Goal: Transaction & Acquisition: Purchase product/service

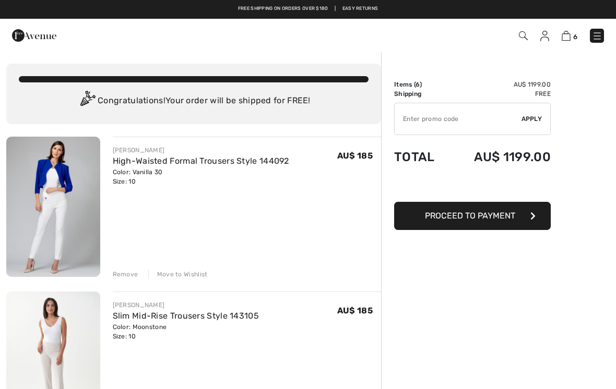
click at [328, 311] on div "JOSEPH RIBKOFF Slim Mid-Rise Trousers Style 143105 Color: Moonstone Size: 10 Fi…" at bounding box center [247, 321] width 269 height 41
click at [26, 39] on img at bounding box center [34, 35] width 44 height 21
click at [598, 39] on img at bounding box center [597, 36] width 10 height 10
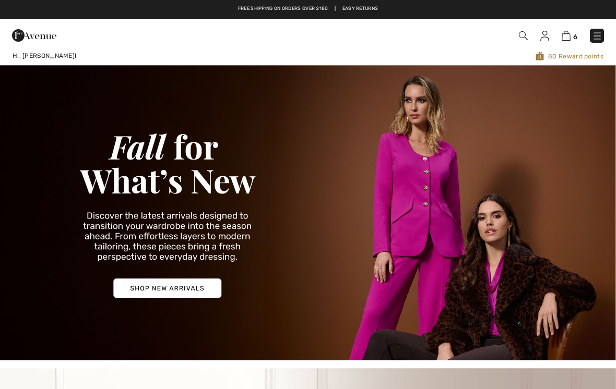
click at [597, 41] on img at bounding box center [597, 36] width 10 height 10
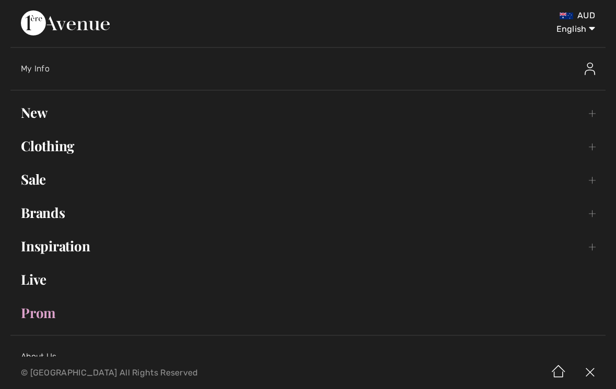
click at [590, 151] on link "Clothing Toggle submenu" at bounding box center [307, 146] width 595 height 23
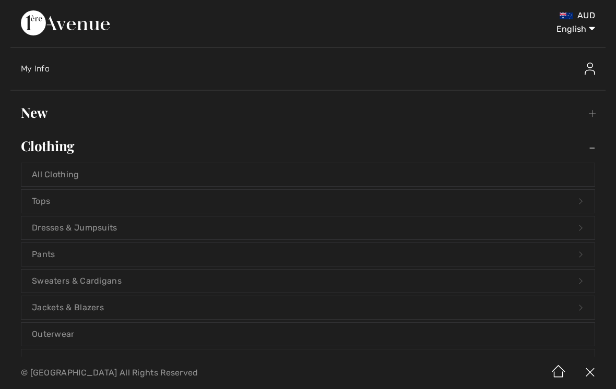
click at [58, 202] on link "Tops Open submenu" at bounding box center [307, 201] width 573 height 23
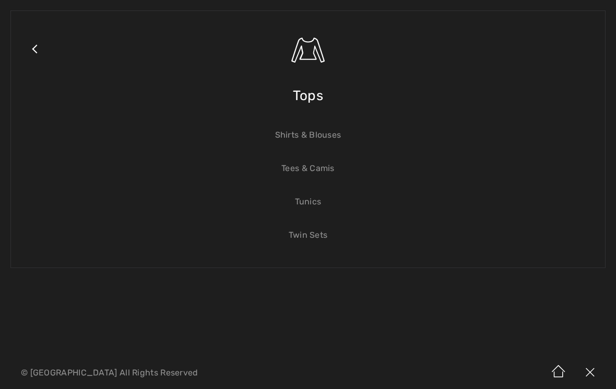
click at [320, 97] on span "Tops" at bounding box center [308, 95] width 30 height 37
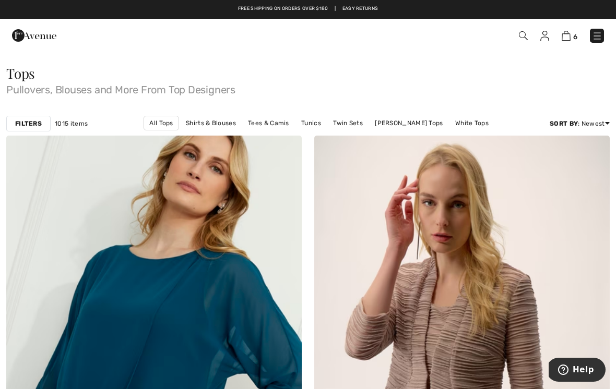
click at [28, 125] on strong "Filters" at bounding box center [28, 123] width 27 height 9
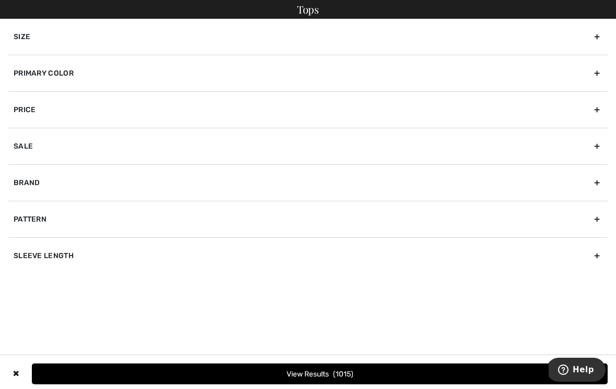
click at [598, 186] on div "Brand" at bounding box center [307, 182] width 599 height 37
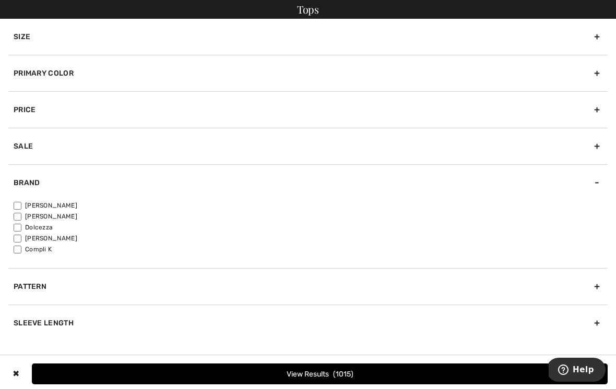
click at [61, 216] on label "[PERSON_NAME]" at bounding box center [311, 216] width 594 height 9
click at [21, 216] on input"] "[PERSON_NAME]" at bounding box center [18, 217] width 8 height 8
checkbox input"] "true"
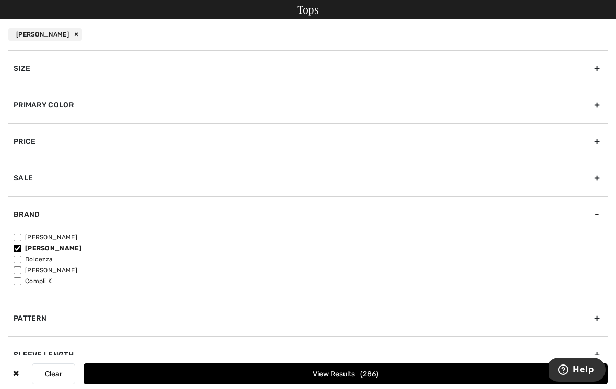
click at [299, 383] on button "View Results 286" at bounding box center [345, 374] width 524 height 21
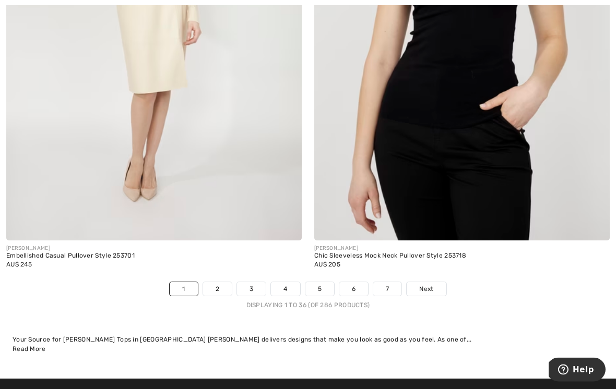
scroll to position [8805, 0]
click at [431, 286] on span "Next" at bounding box center [426, 288] width 14 height 9
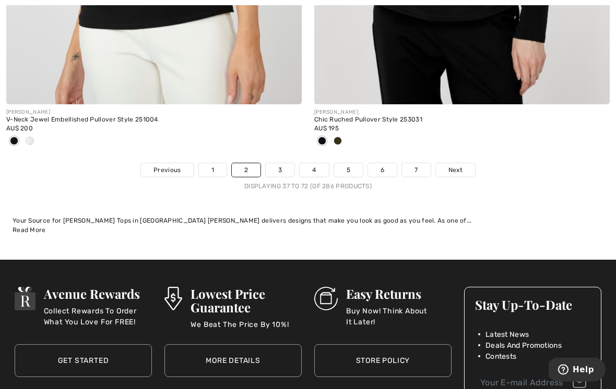
scroll to position [9006, 0]
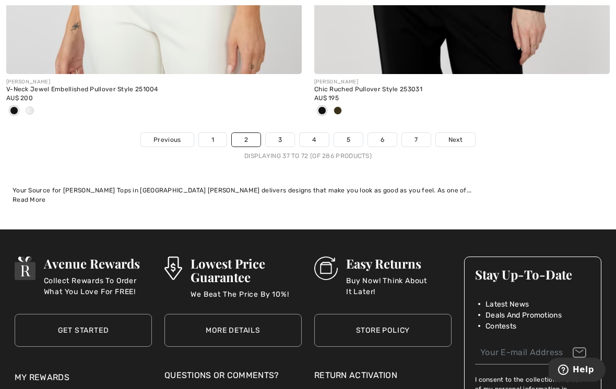
click at [464, 151] on div "Displaying 37 to 72 (of 286 products)" at bounding box center [308, 155] width 616 height 9
click at [459, 135] on span "Next" at bounding box center [455, 139] width 14 height 9
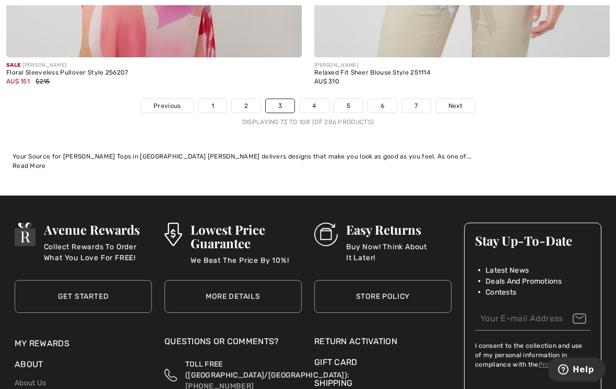
scroll to position [9006, 0]
click at [448, 104] on link "Next" at bounding box center [455, 106] width 39 height 14
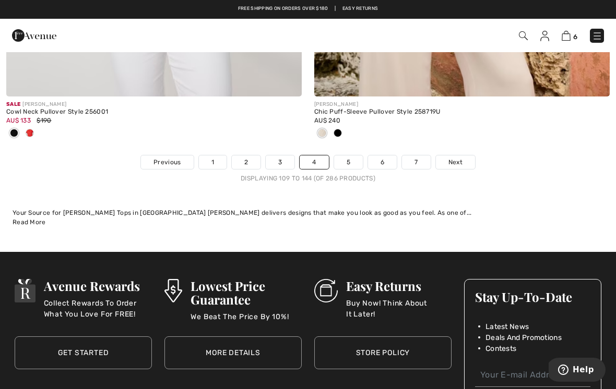
scroll to position [8939, 0]
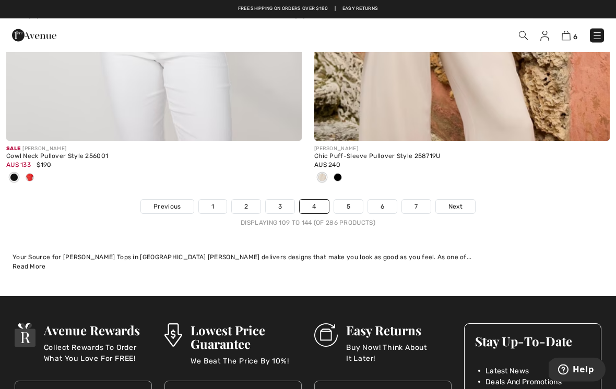
click at [460, 203] on span "Next" at bounding box center [455, 206] width 14 height 9
click at [459, 205] on link "Next" at bounding box center [455, 207] width 39 height 14
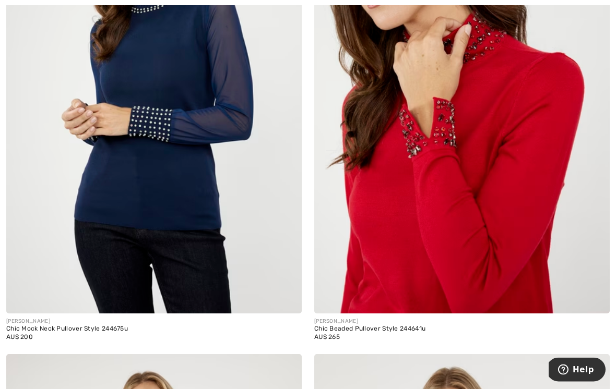
scroll to position [7312, 0]
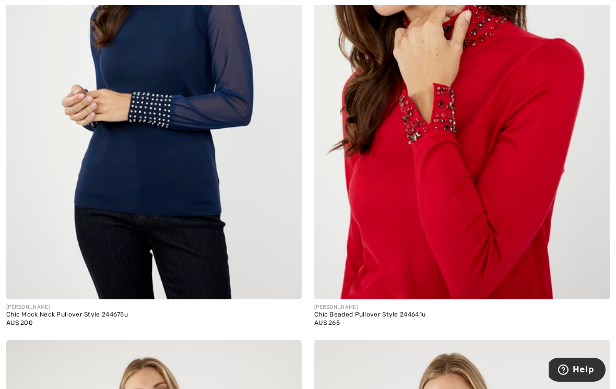
click at [558, 311] on div "Chic Beaded Pullover Style 244641u" at bounding box center [461, 314] width 295 height 7
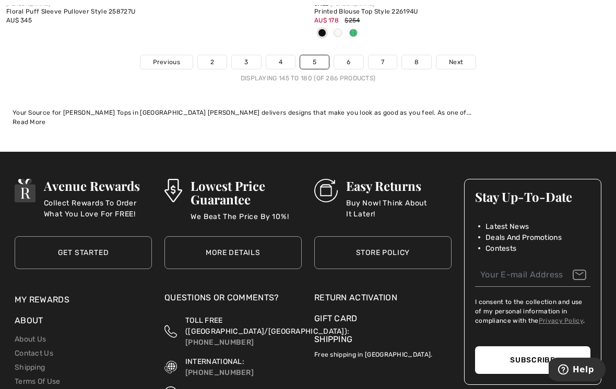
scroll to position [9103, 0]
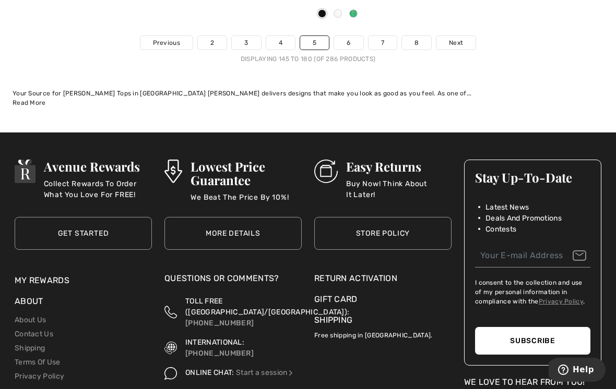
click at [459, 54] on div "Displaying 145 to 180 (of 286 products)" at bounding box center [308, 58] width 616 height 9
click at [461, 41] on link "Next" at bounding box center [455, 43] width 39 height 14
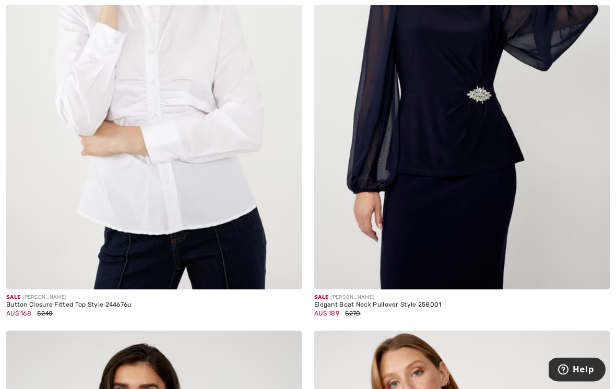
scroll to position [767, 0]
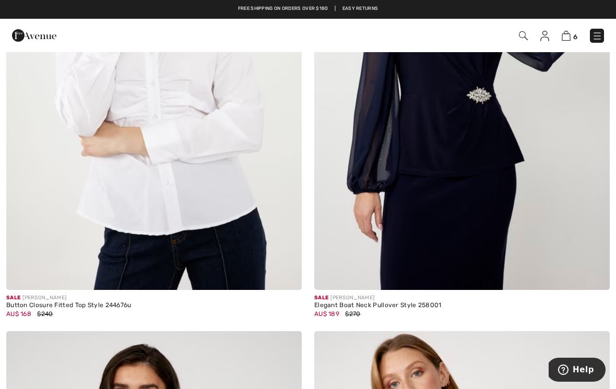
click at [440, 164] on img at bounding box center [461, 68] width 295 height 443
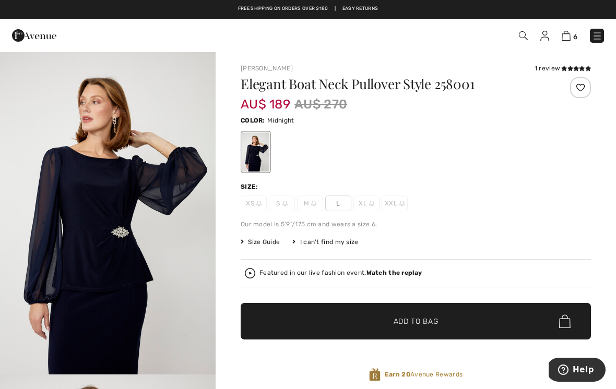
click at [266, 165] on div at bounding box center [255, 152] width 27 height 39
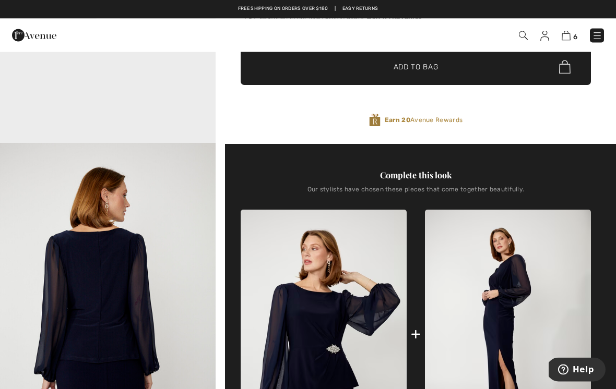
scroll to position [251, 0]
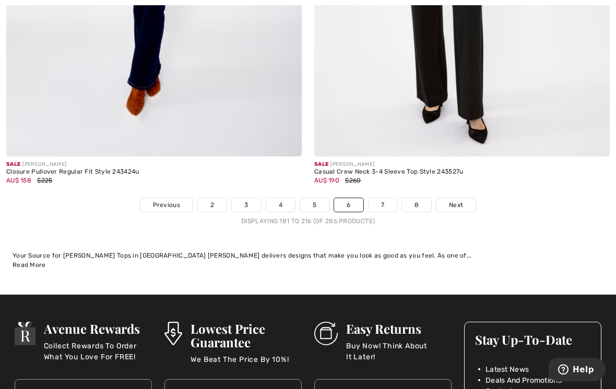
scroll to position [8872, 0]
click at [458, 203] on link "Next" at bounding box center [455, 205] width 39 height 14
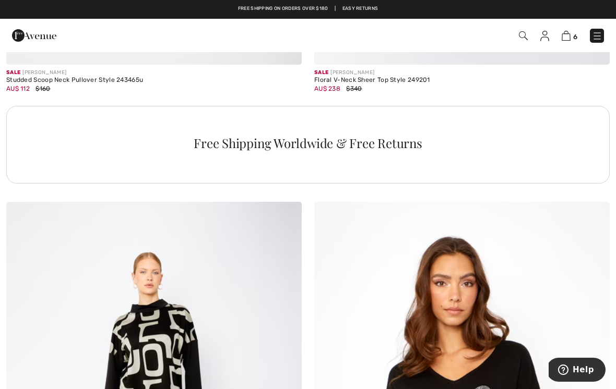
scroll to position [2946, 0]
